Goal: Information Seeking & Learning: Learn about a topic

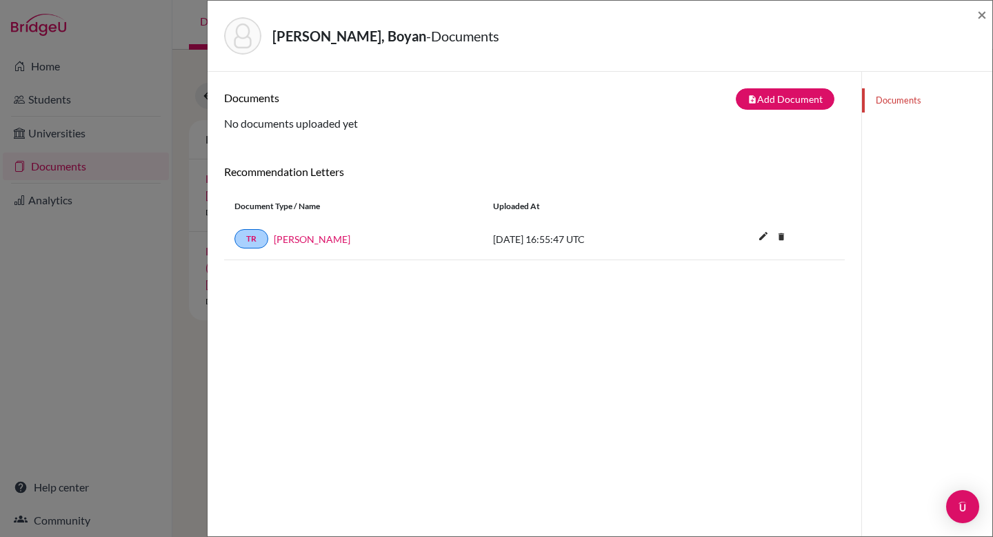
click at [55, 64] on div "Gouginski, Boyan - Documents × Documents note_add Add Document Document type Ch…" at bounding box center [496, 268] width 993 height 537
click at [984, 8] on span "×" at bounding box center [983, 14] width 10 height 20
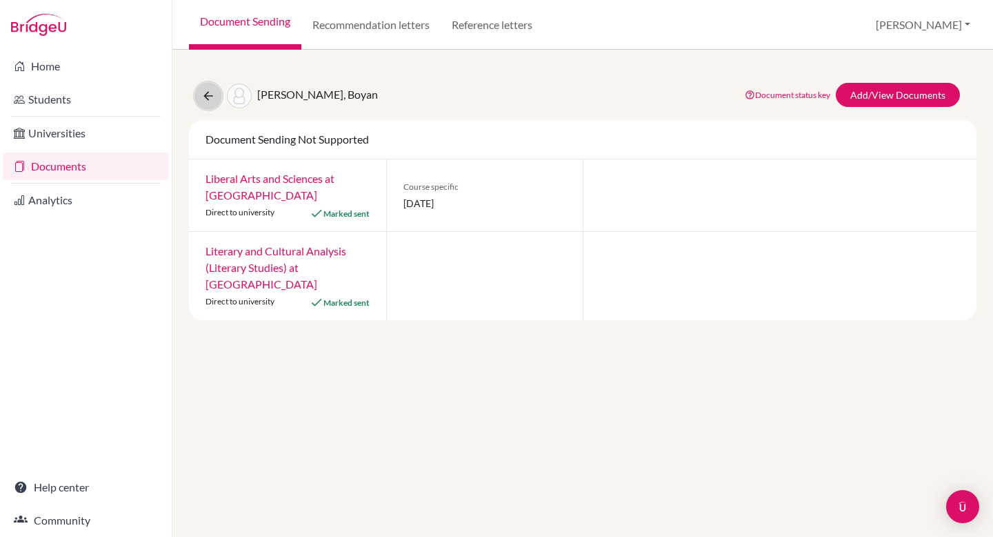
click at [201, 92] on icon at bounding box center [208, 96] width 14 height 14
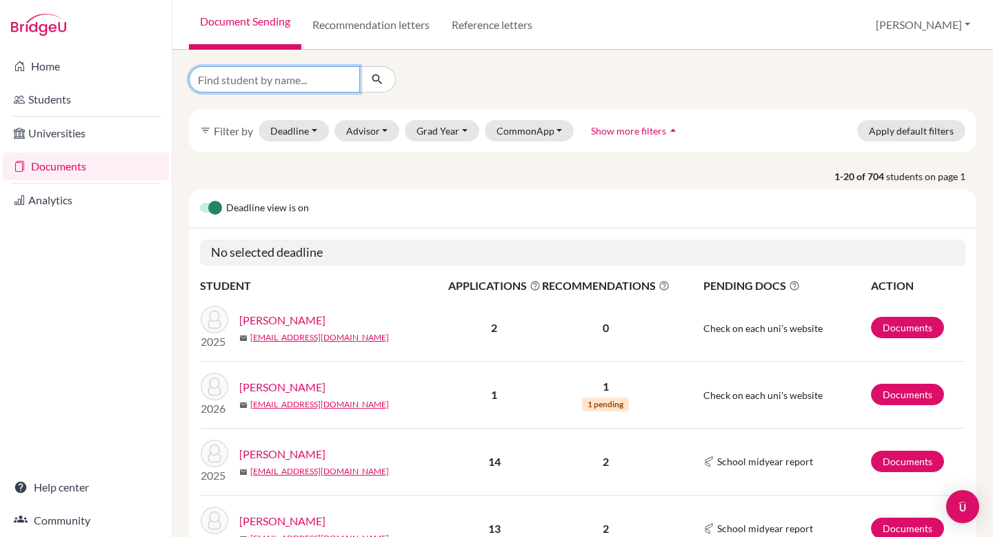
click at [295, 83] on input "Find student by name..." at bounding box center [274, 79] width 171 height 26
type input "luna"
click at [378, 77] on icon "submit" at bounding box center [377, 79] width 14 height 14
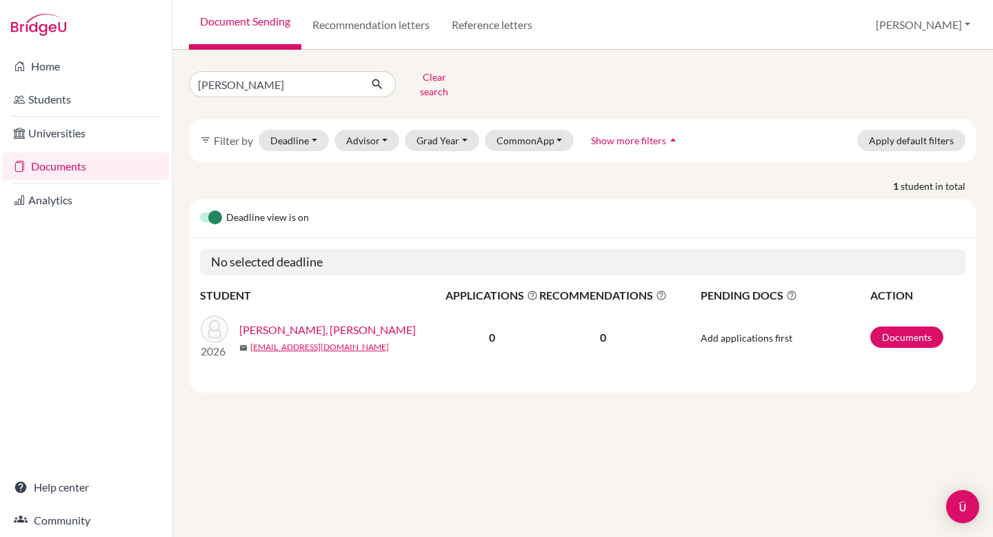
click at [272, 322] on link "[PERSON_NAME], [PERSON_NAME]" at bounding box center [327, 329] width 177 height 17
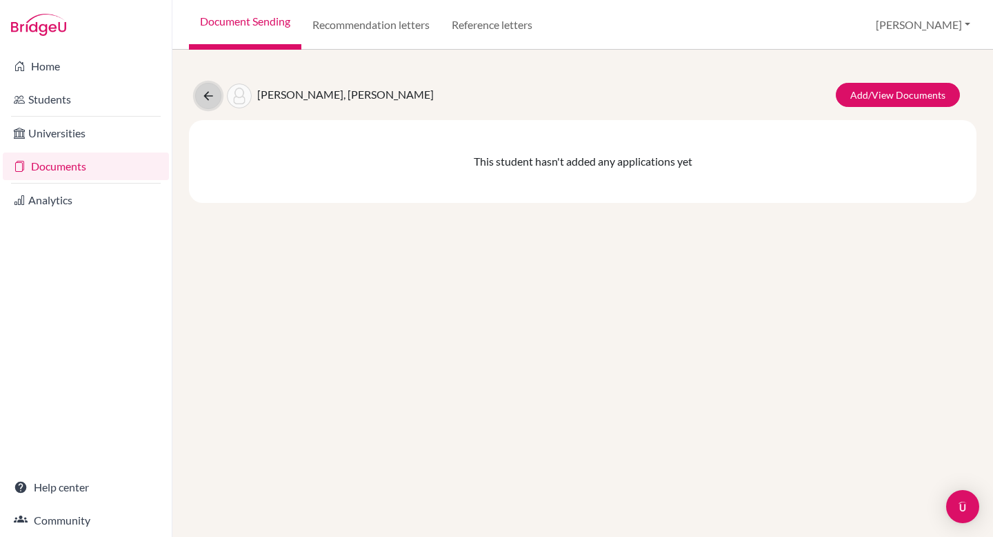
click at [203, 93] on icon at bounding box center [208, 96] width 14 height 14
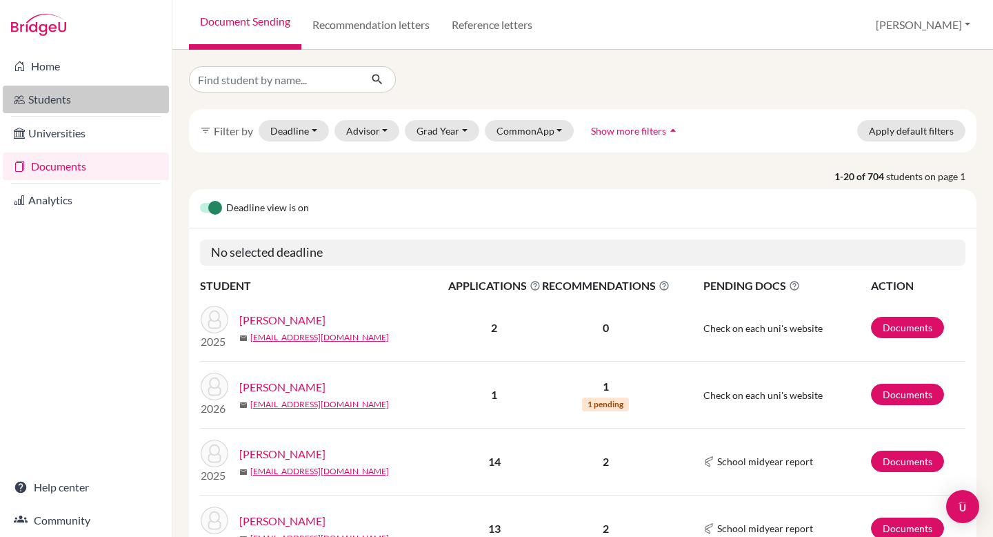
click at [95, 94] on link "Students" at bounding box center [86, 100] width 166 height 28
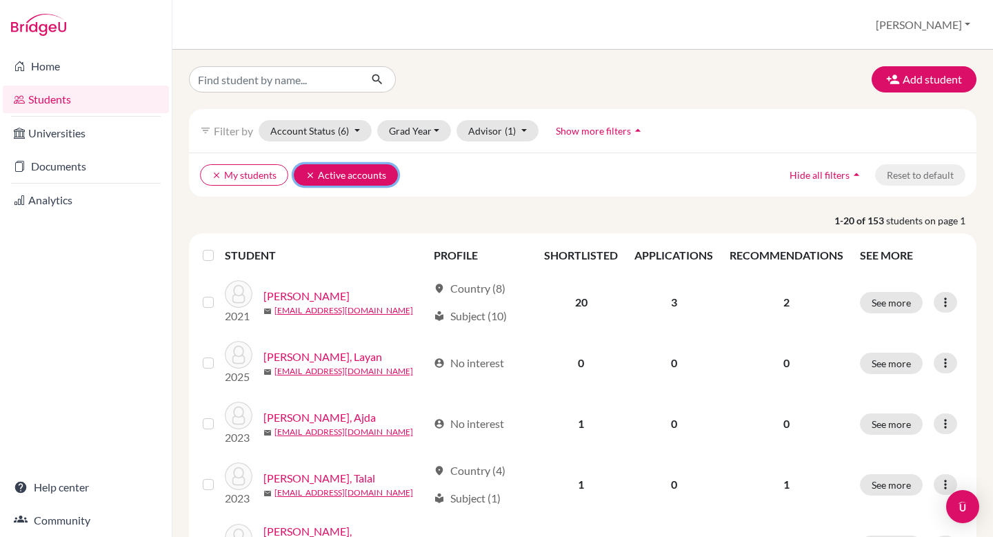
click at [306, 176] on icon "clear" at bounding box center [311, 175] width 10 height 10
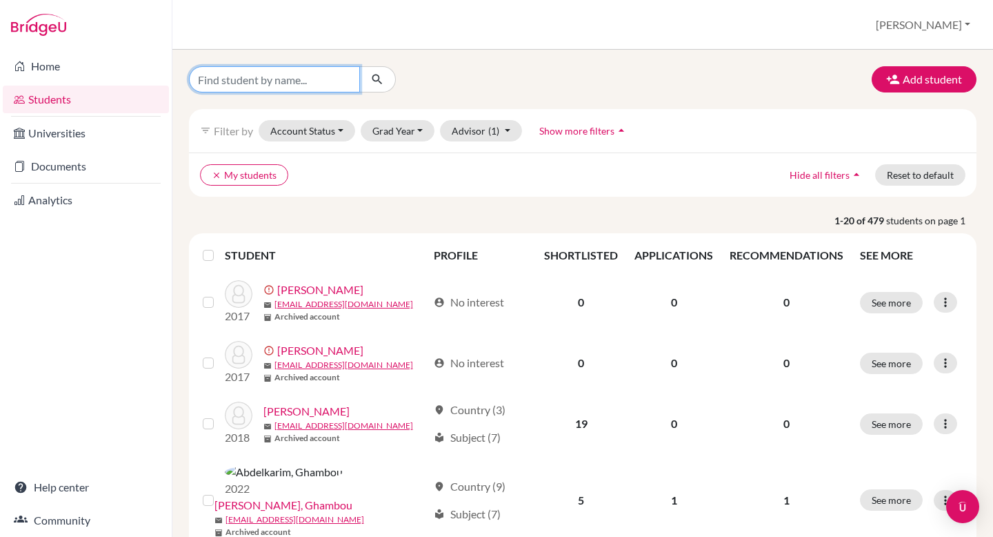
click at [252, 71] on input "Find student by name..." at bounding box center [274, 79] width 171 height 26
type input "[PERSON_NAME]"
click at [377, 86] on button "submit" at bounding box center [377, 79] width 37 height 26
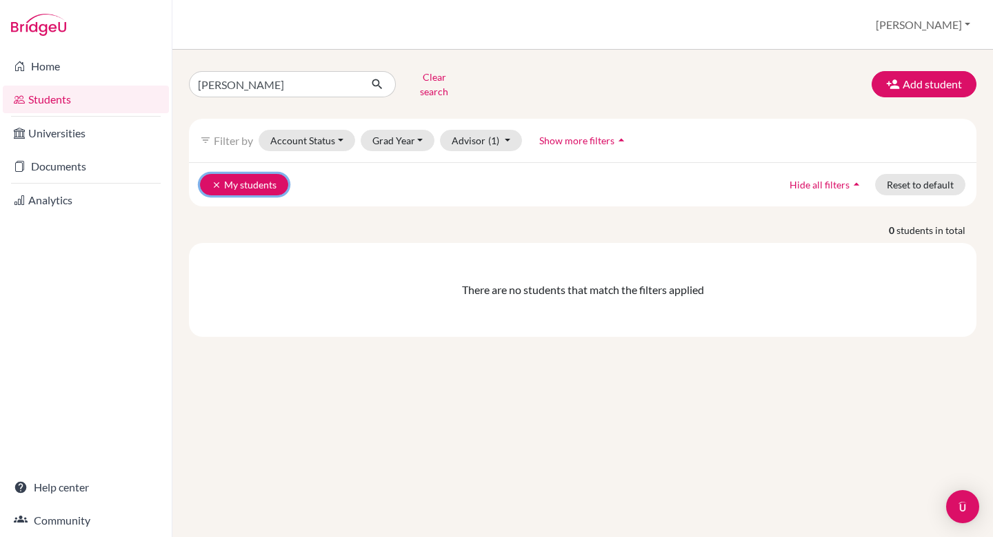
click at [224, 174] on button "clear My students" at bounding box center [244, 184] width 88 height 21
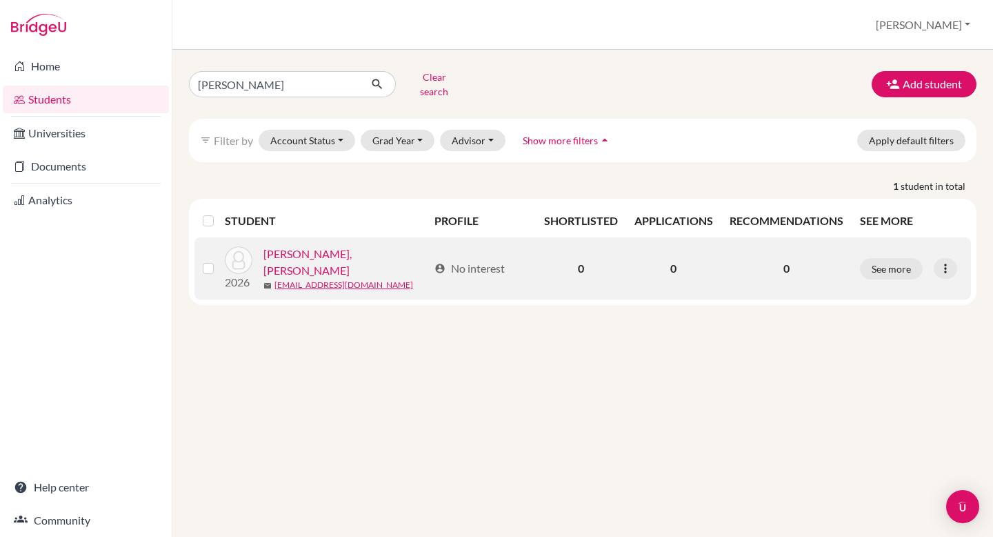
click at [277, 252] on link "[PERSON_NAME], [PERSON_NAME]" at bounding box center [347, 262] width 166 height 33
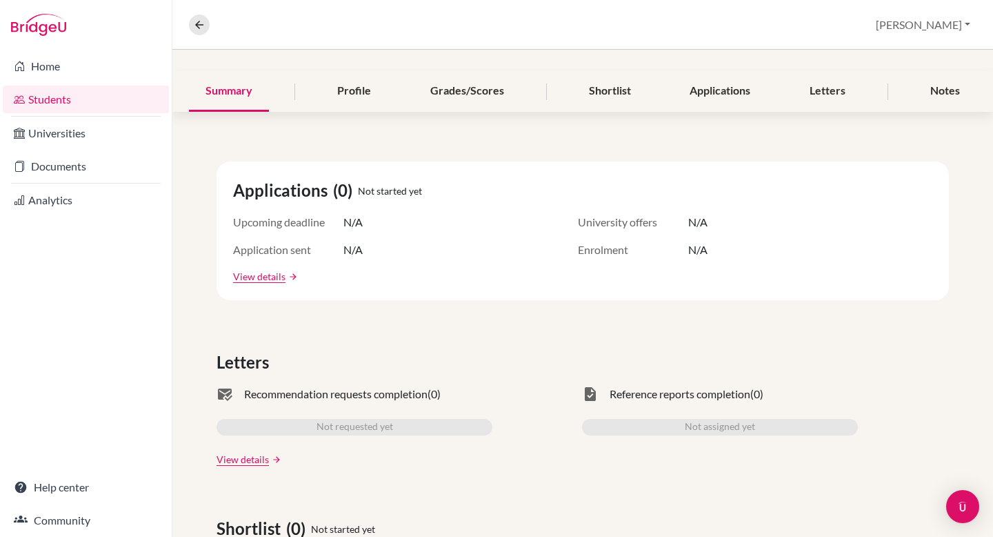
scroll to position [152, 0]
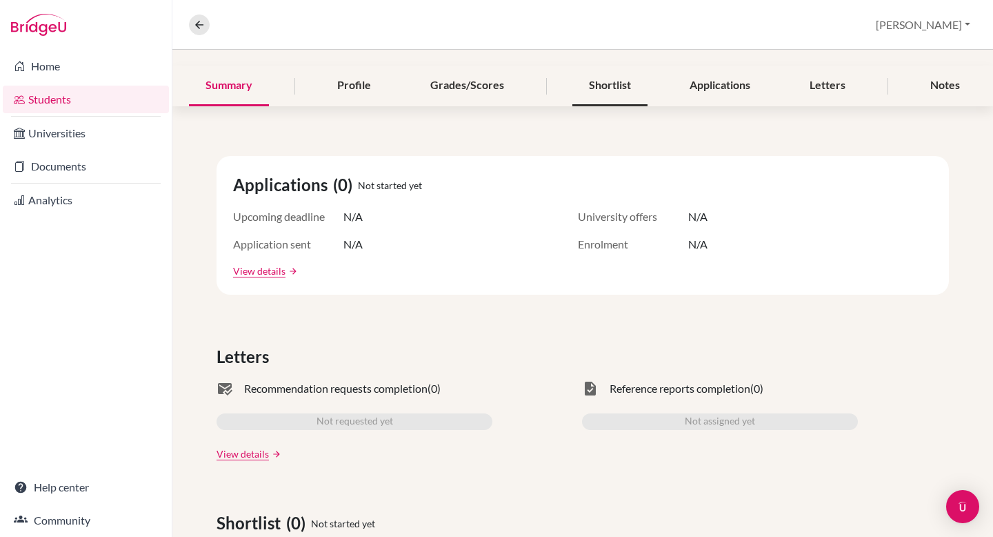
click at [589, 81] on div "Shortlist" at bounding box center [610, 86] width 75 height 41
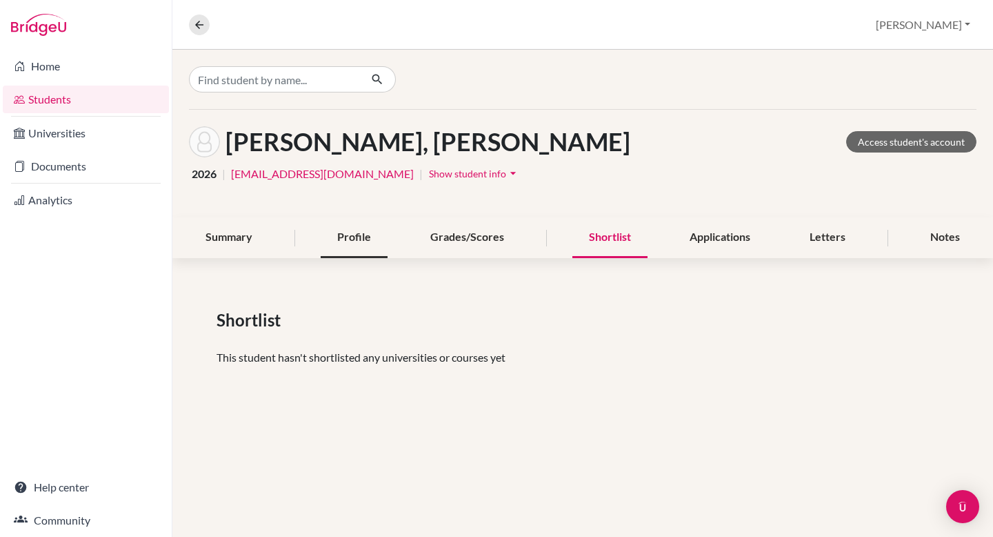
click at [344, 237] on div "Profile" at bounding box center [354, 237] width 67 height 41
